Goal: Check status: Check status

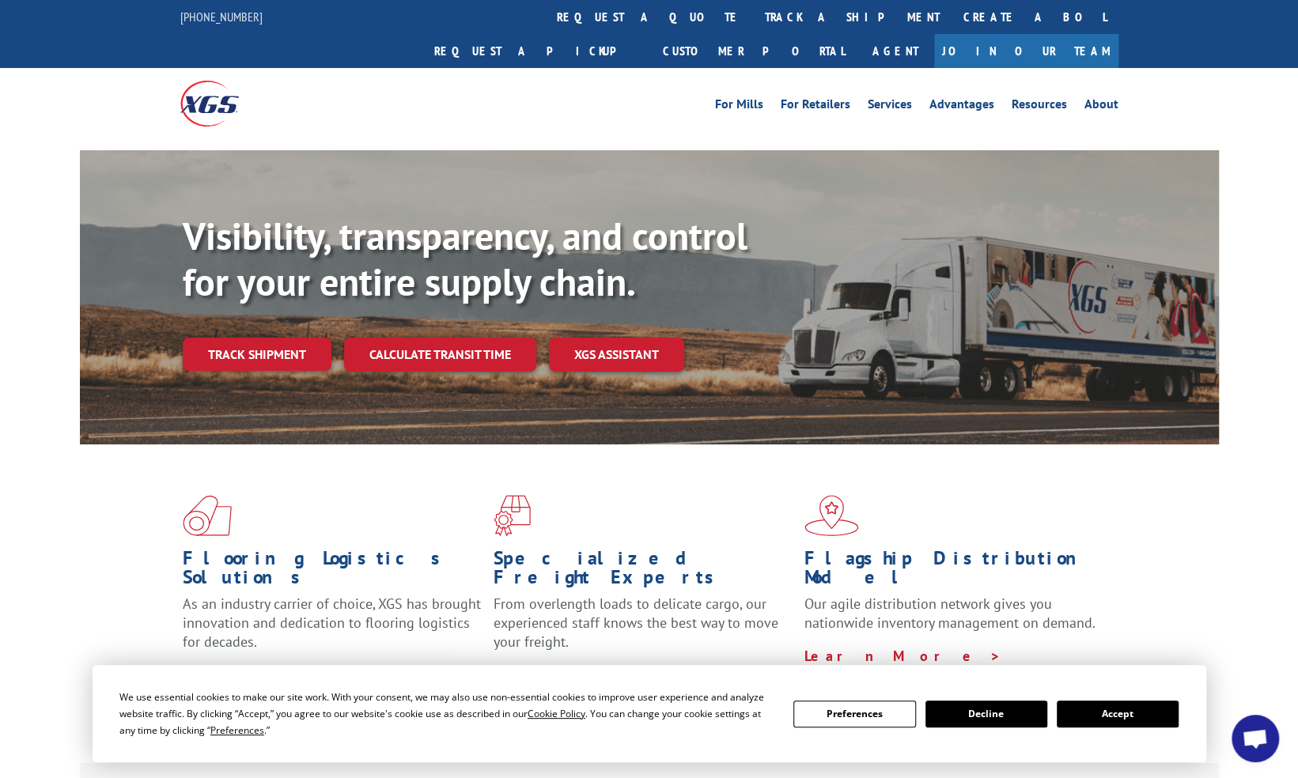
click at [283, 338] on link "Track shipment" at bounding box center [257, 354] width 149 height 33
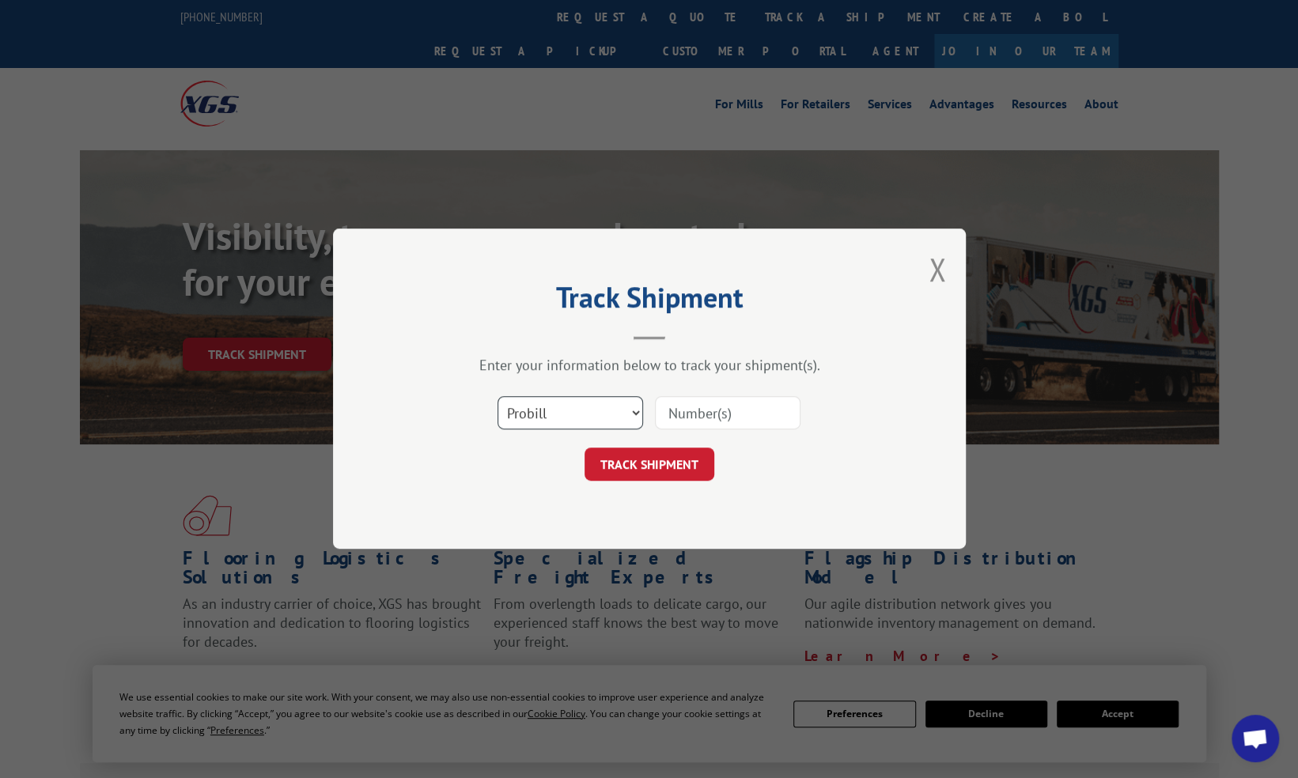
click at [596, 405] on select "Select category... Probill BOL PO" at bounding box center [571, 413] width 146 height 33
select select "bol"
click at [498, 397] on select "Select category... Probill BOL PO" at bounding box center [571, 413] width 146 height 33
click at [715, 412] on input at bounding box center [728, 413] width 146 height 33
click at [703, 406] on input at bounding box center [728, 413] width 146 height 33
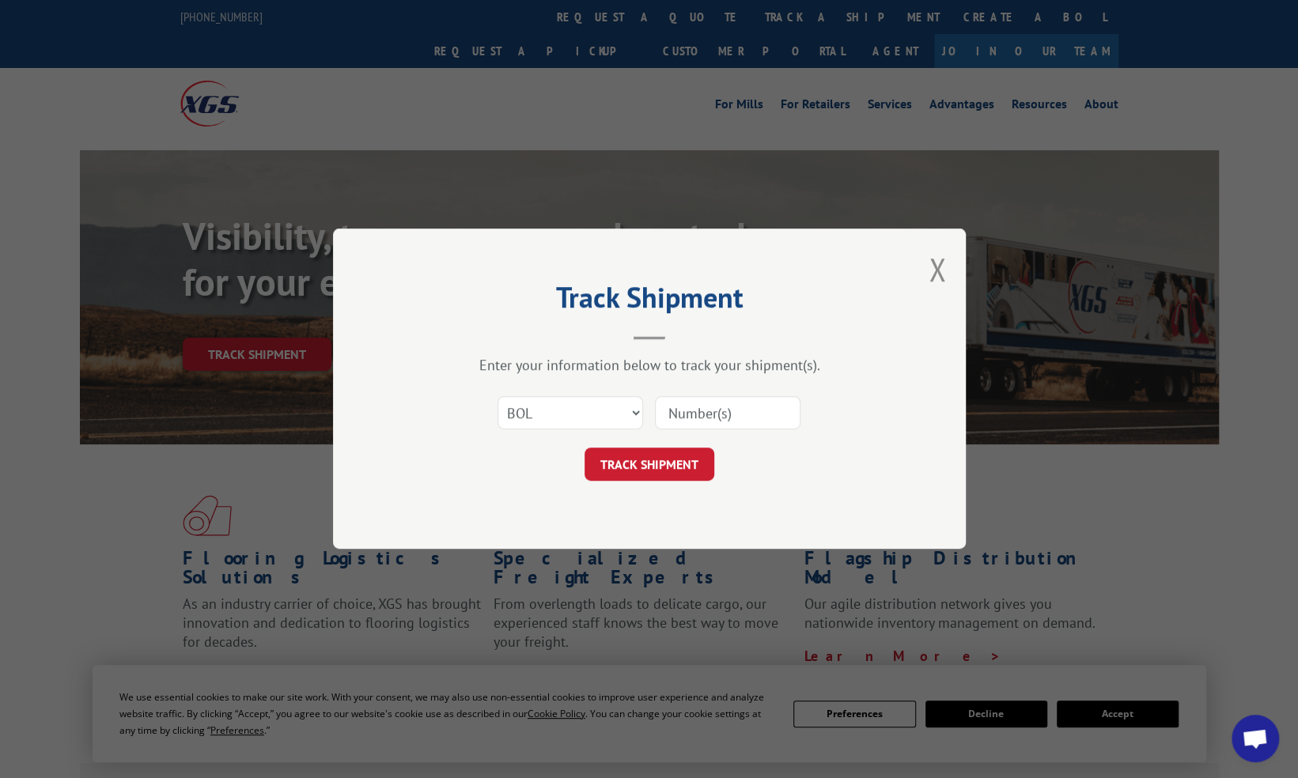
paste input "363456"
type input "363456"
click at [646, 464] on button "TRACK SHIPMENT" at bounding box center [650, 465] width 130 height 33
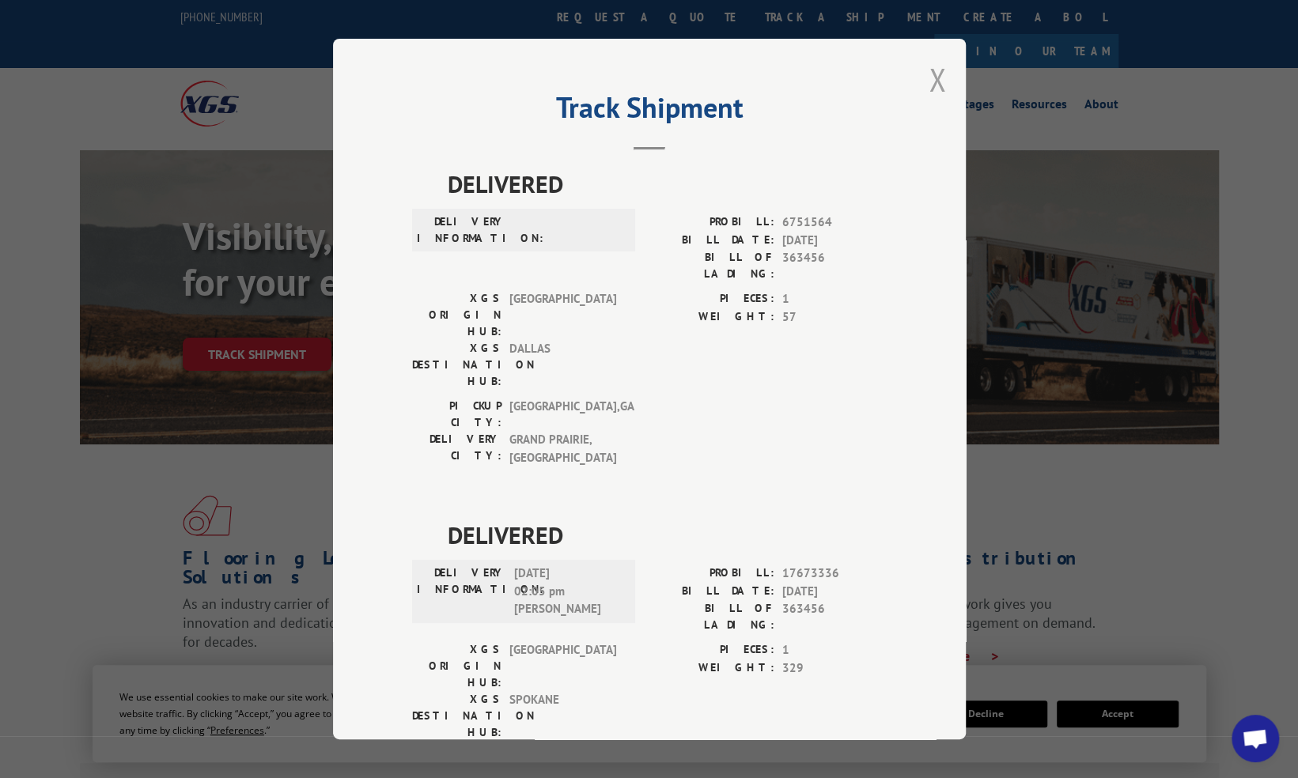
click at [930, 80] on button "Close modal" at bounding box center [937, 80] width 17 height 42
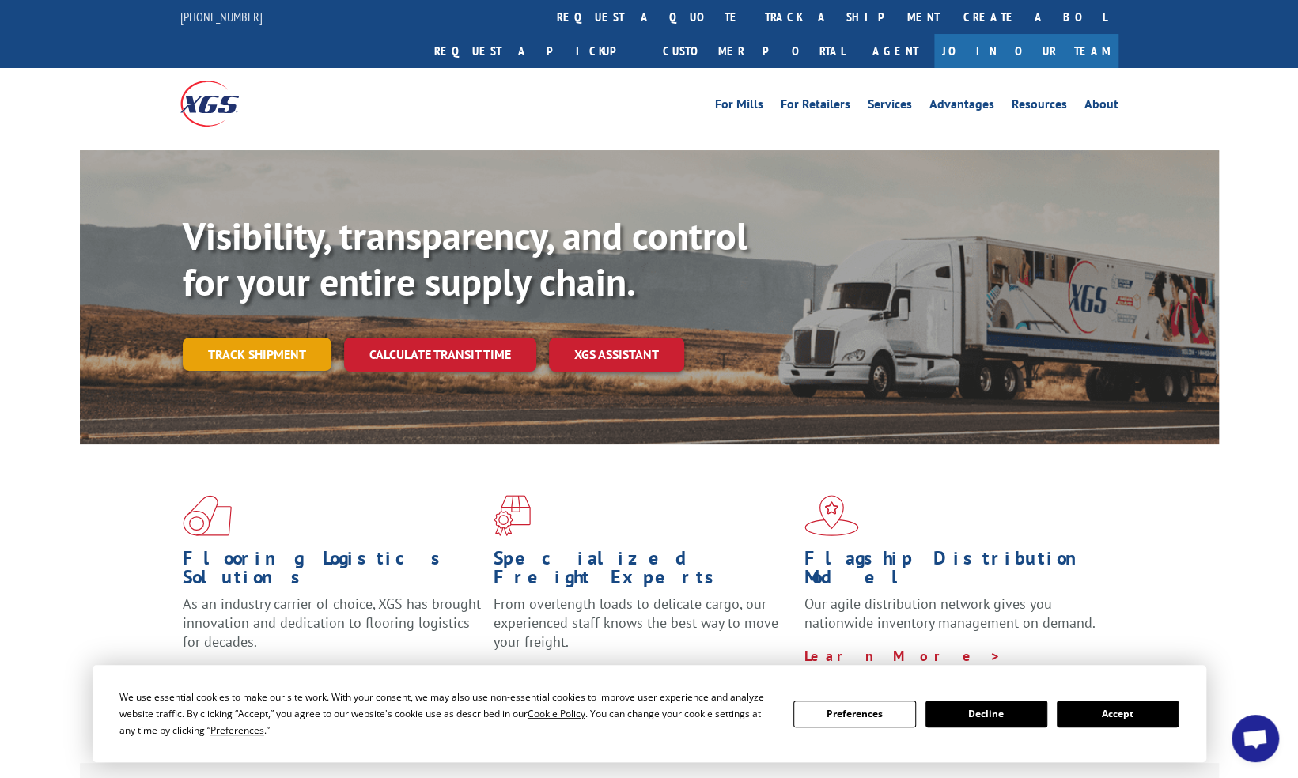
drag, startPoint x: 262, startPoint y: 321, endPoint x: 587, endPoint y: 343, distance: 325.9
click at [263, 338] on link "Track shipment" at bounding box center [257, 354] width 149 height 33
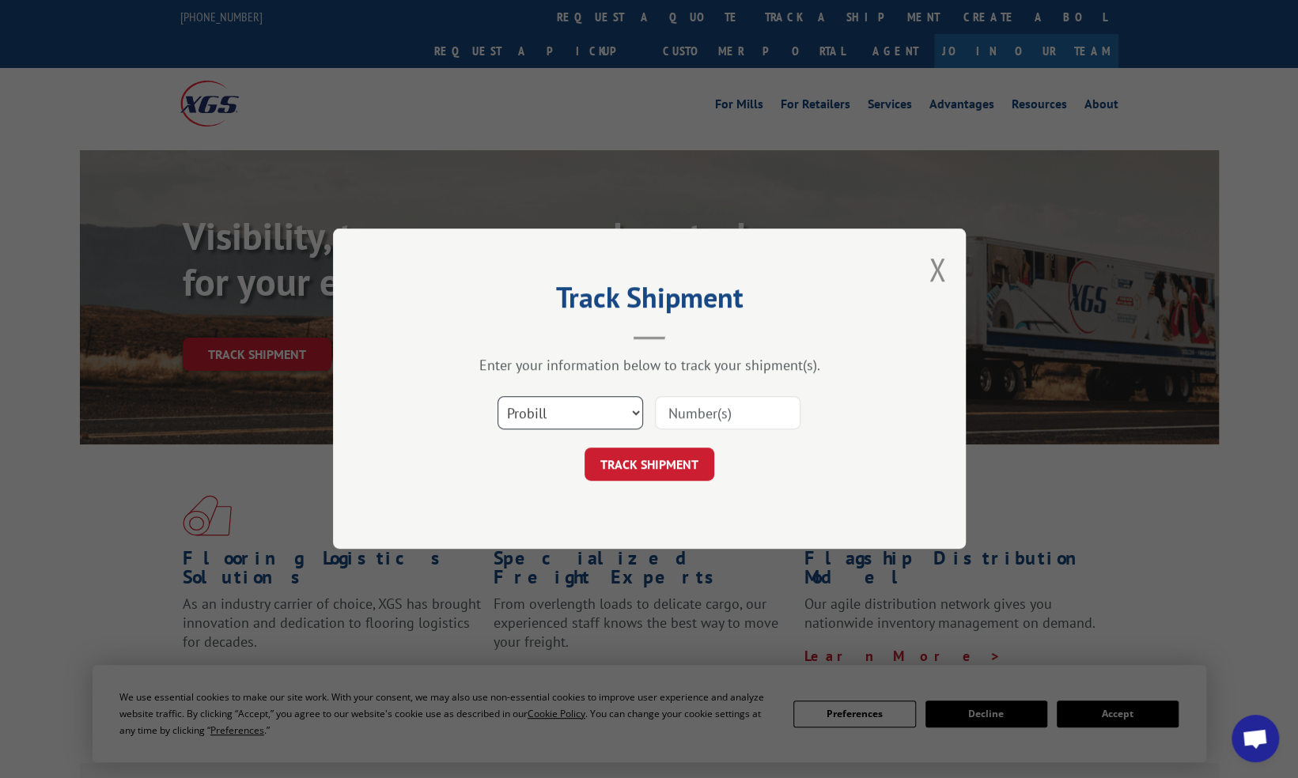
click at [634, 411] on select "Select category... Probill BOL PO" at bounding box center [571, 413] width 146 height 33
select select "bol"
click at [498, 397] on select "Select category... Probill BOL PO" at bounding box center [571, 413] width 146 height 33
click at [734, 412] on input at bounding box center [728, 413] width 146 height 33
type input "363456"
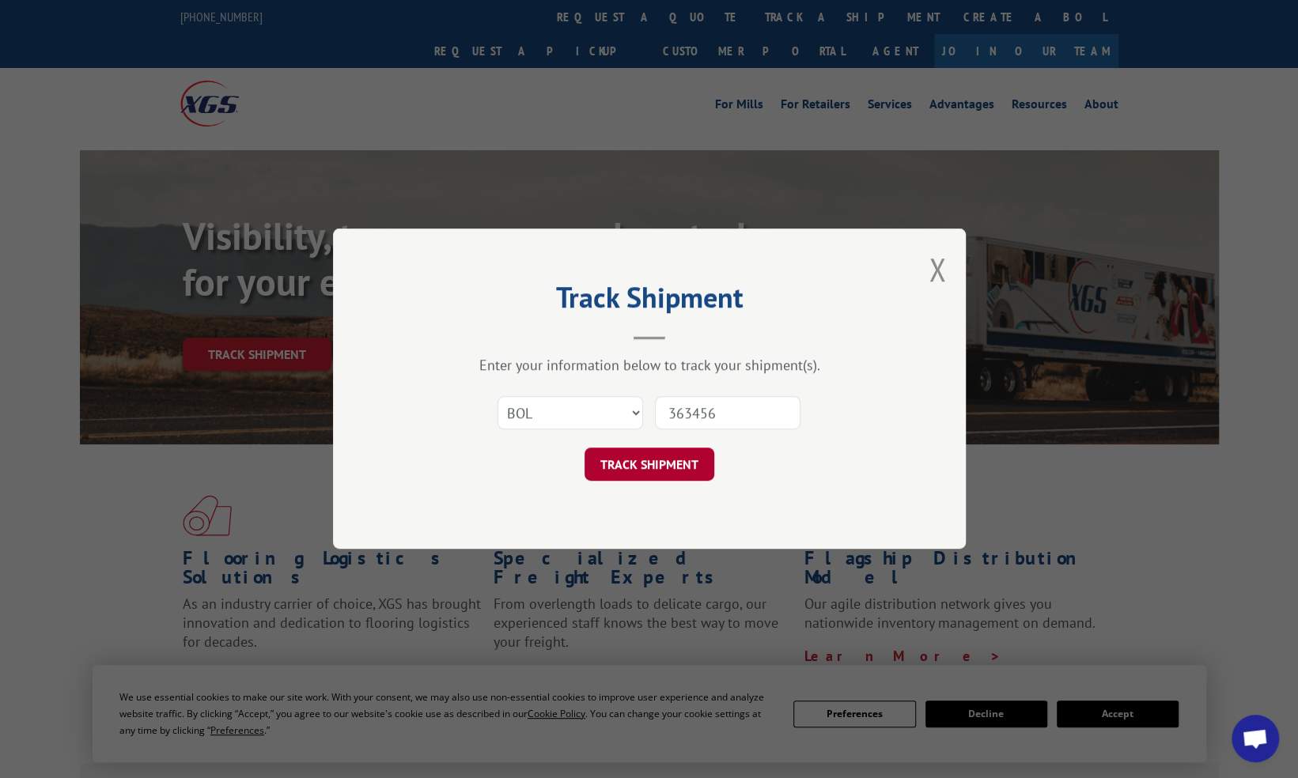
click at [668, 469] on button "TRACK SHIPMENT" at bounding box center [650, 465] width 130 height 33
